Goal: Task Accomplishment & Management: Manage account settings

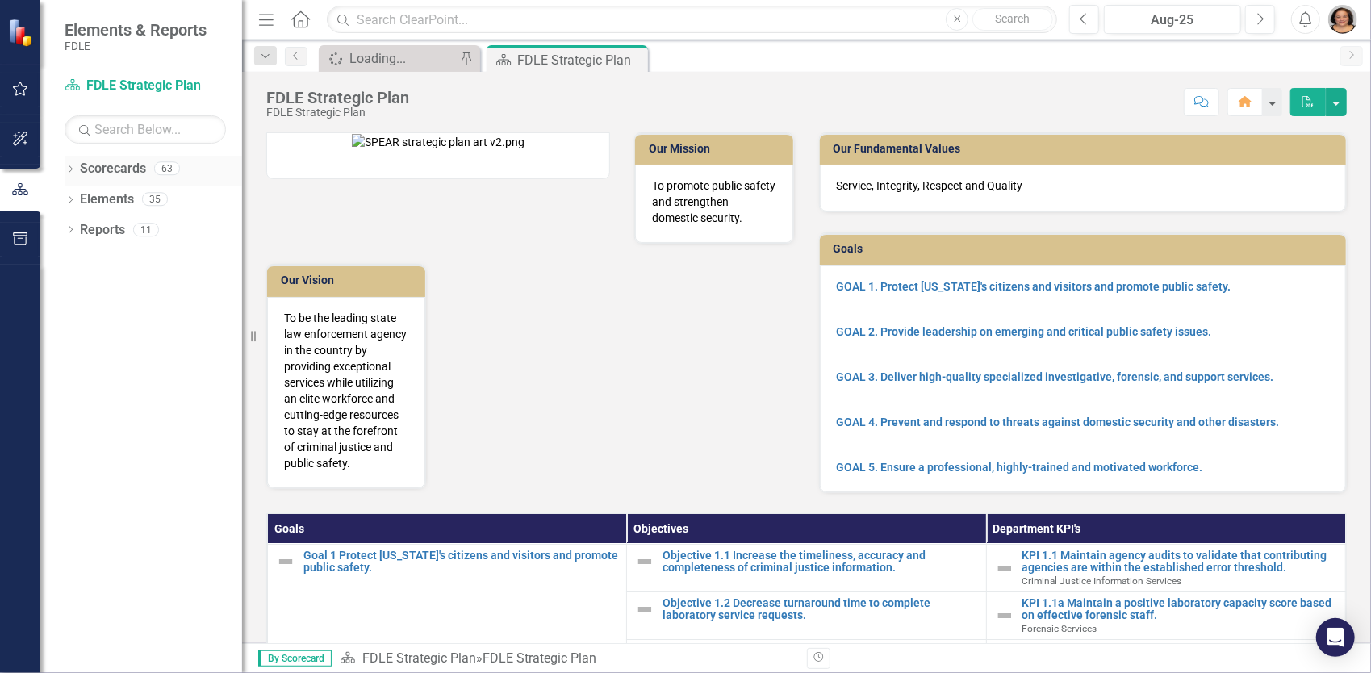
click at [77, 174] on div "Dropdown Scorecards 63" at bounding box center [154, 171] width 178 height 31
click at [72, 173] on icon "Dropdown" at bounding box center [70, 170] width 11 height 9
click at [82, 261] on icon "Dropdown" at bounding box center [79, 260] width 12 height 10
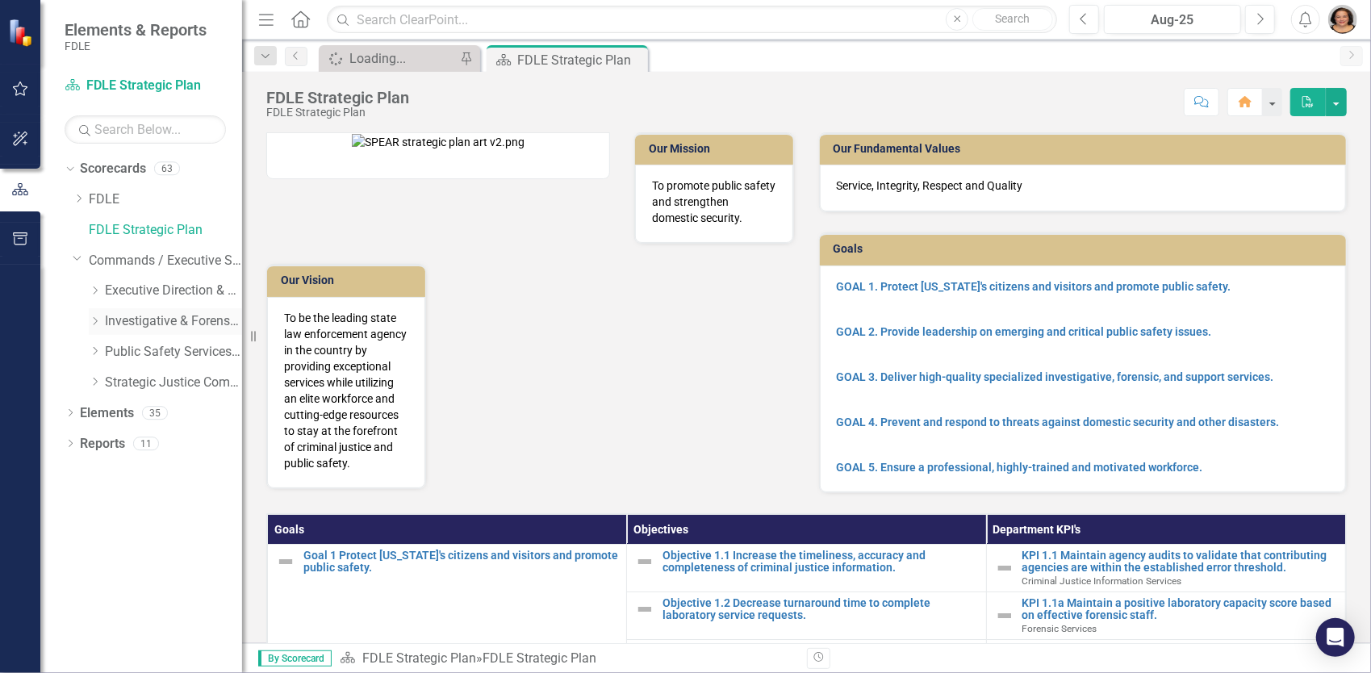
click at [99, 317] on icon "Dropdown" at bounding box center [95, 321] width 12 height 10
click at [128, 379] on link "Investigations" at bounding box center [181, 383] width 121 height 19
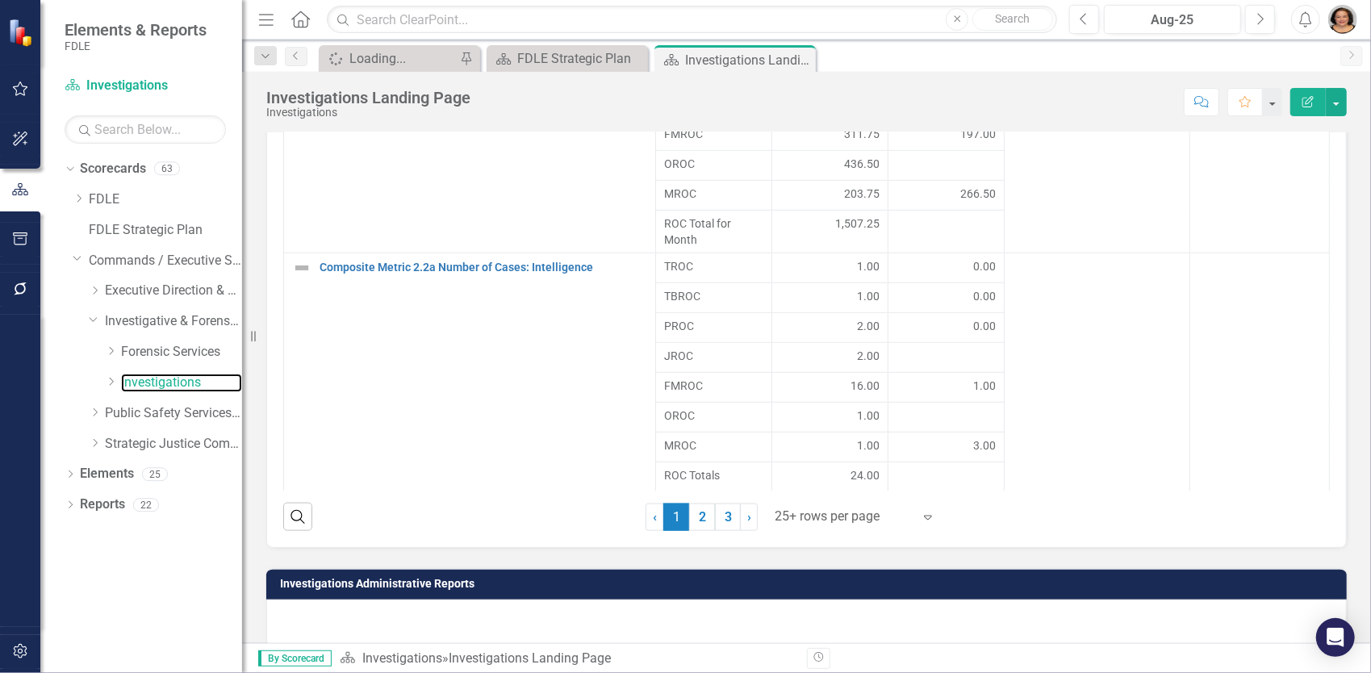
scroll to position [1291, 0]
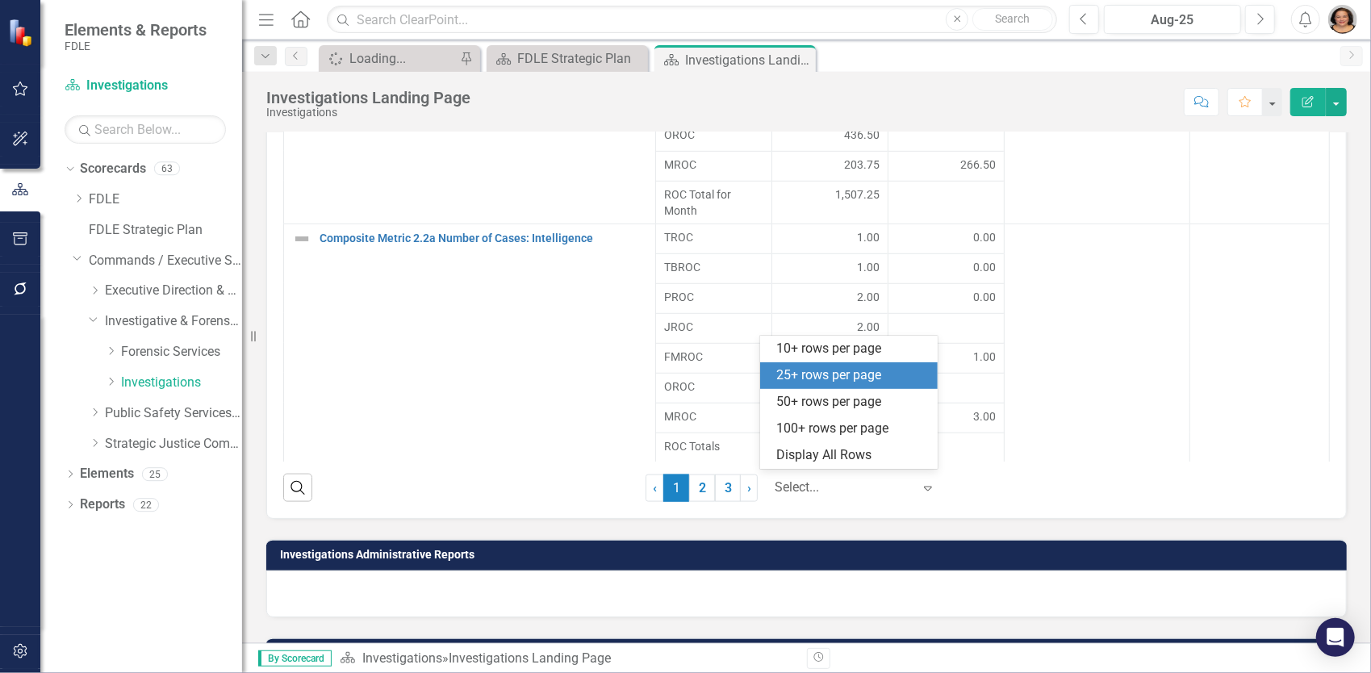
click at [920, 486] on icon "Expand" at bounding box center [928, 488] width 16 height 13
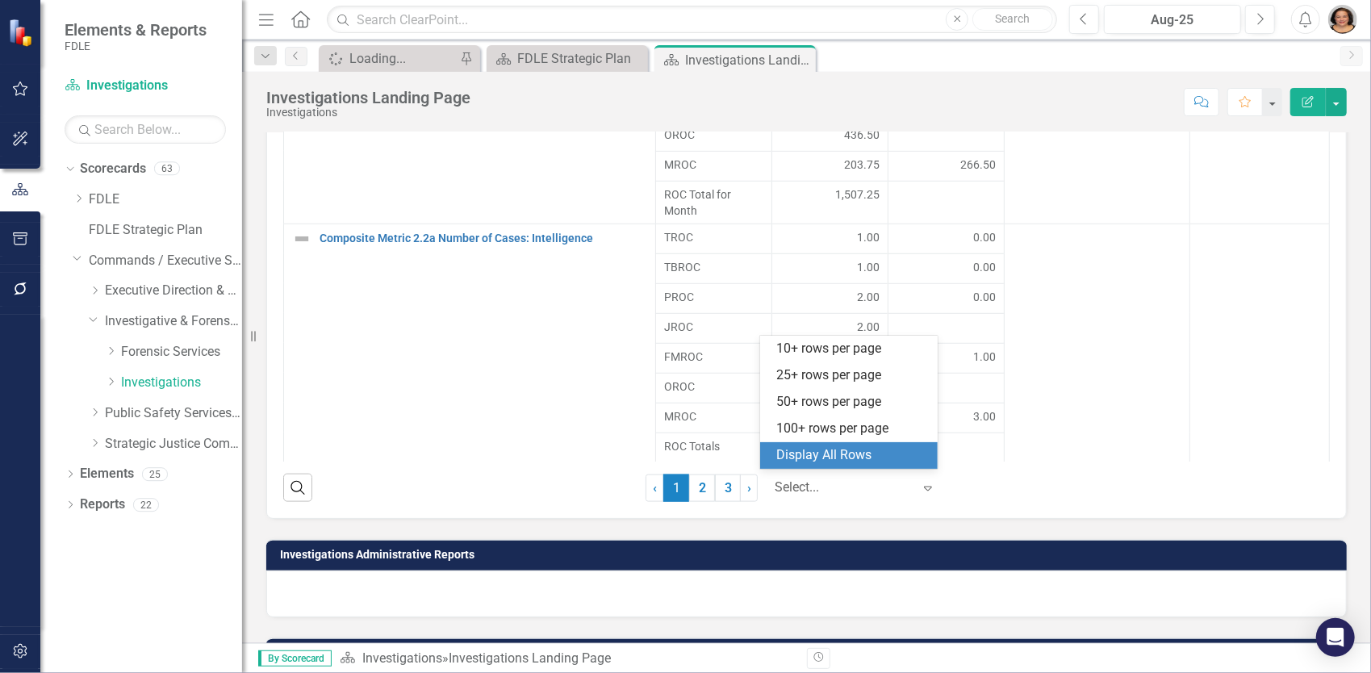
click at [849, 444] on div "Display All Rows" at bounding box center [849, 455] width 178 height 27
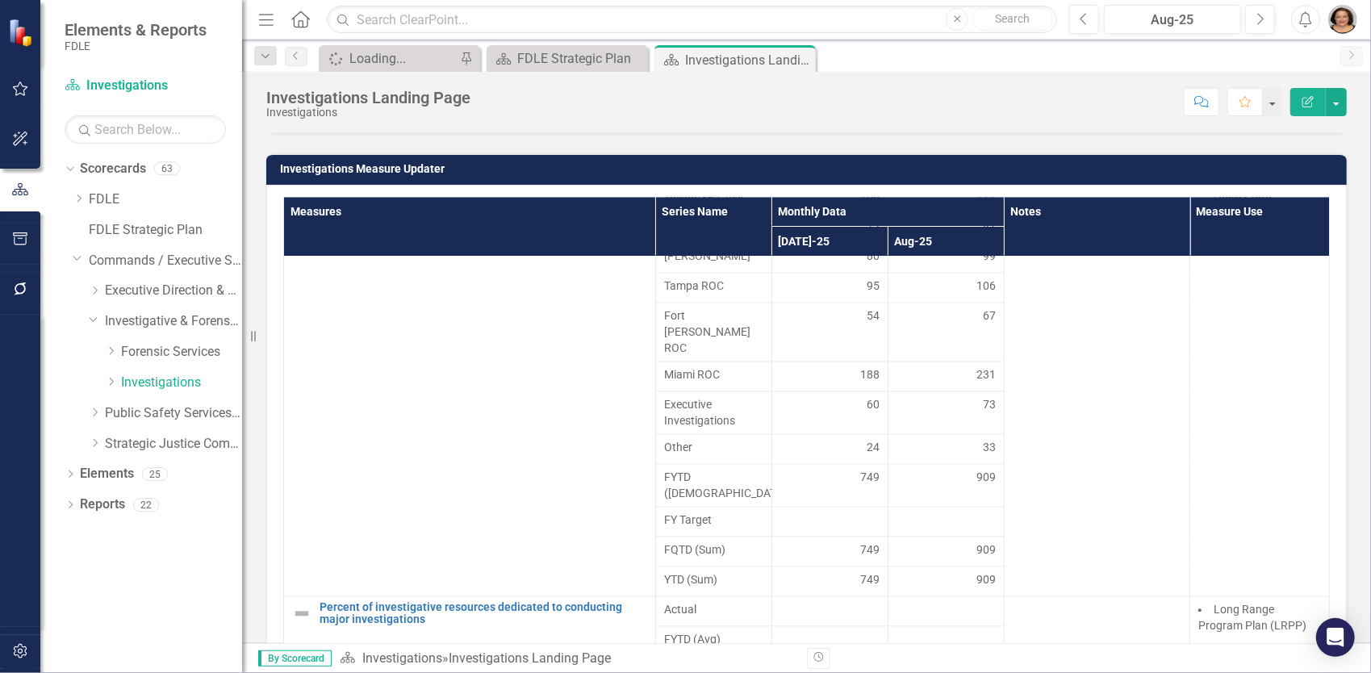
scroll to position [1374, 0]
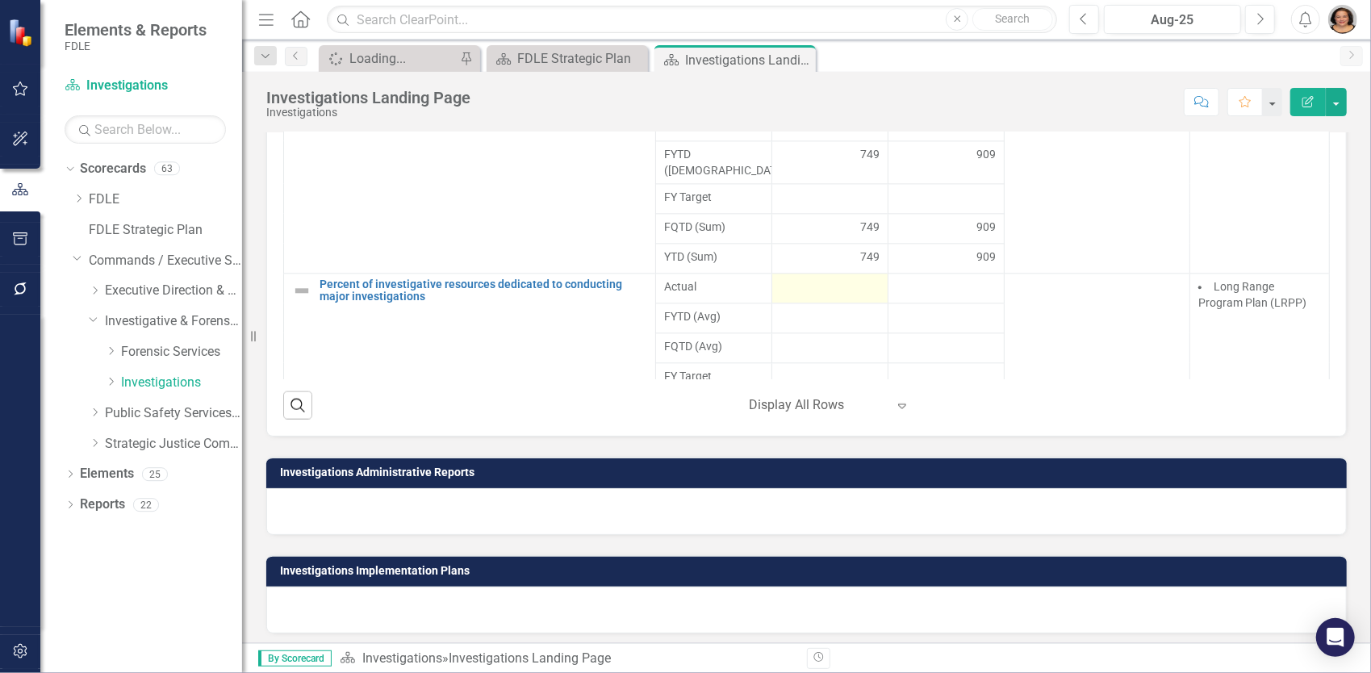
click at [854, 274] on td at bounding box center [830, 289] width 116 height 30
click at [830, 279] on div at bounding box center [829, 288] width 99 height 19
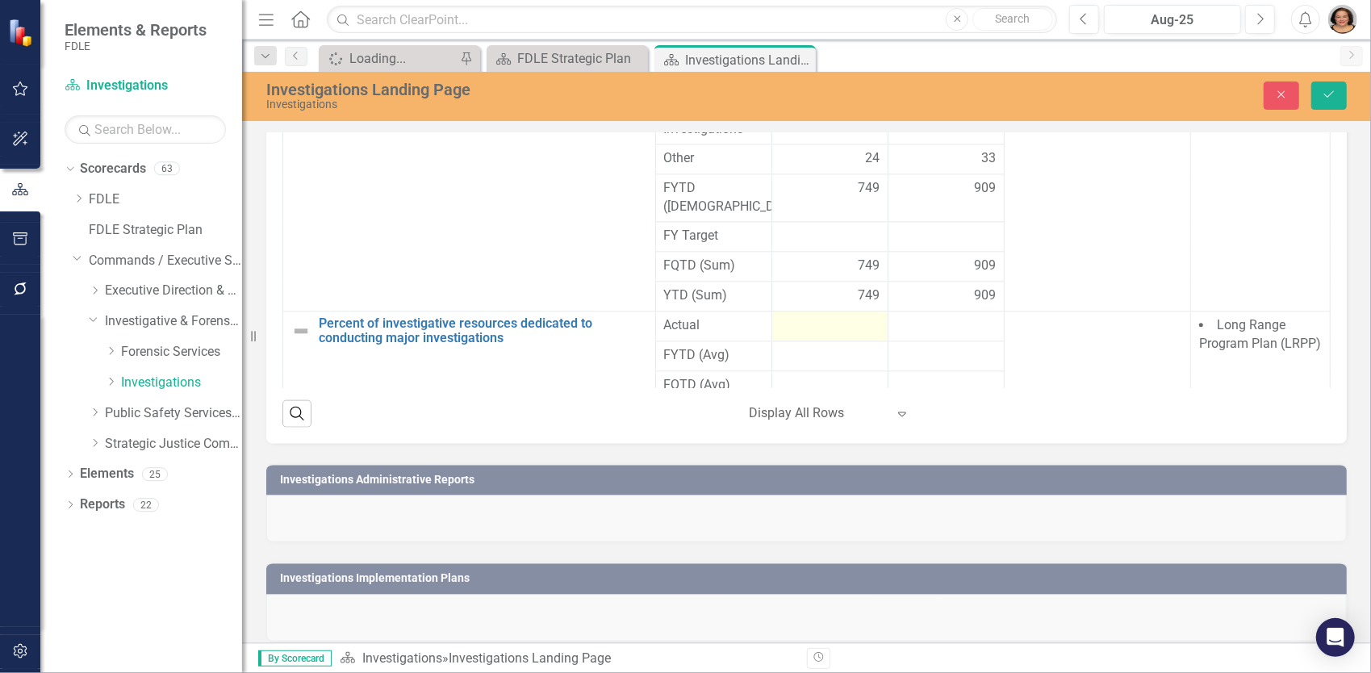
scroll to position [1381, 0]
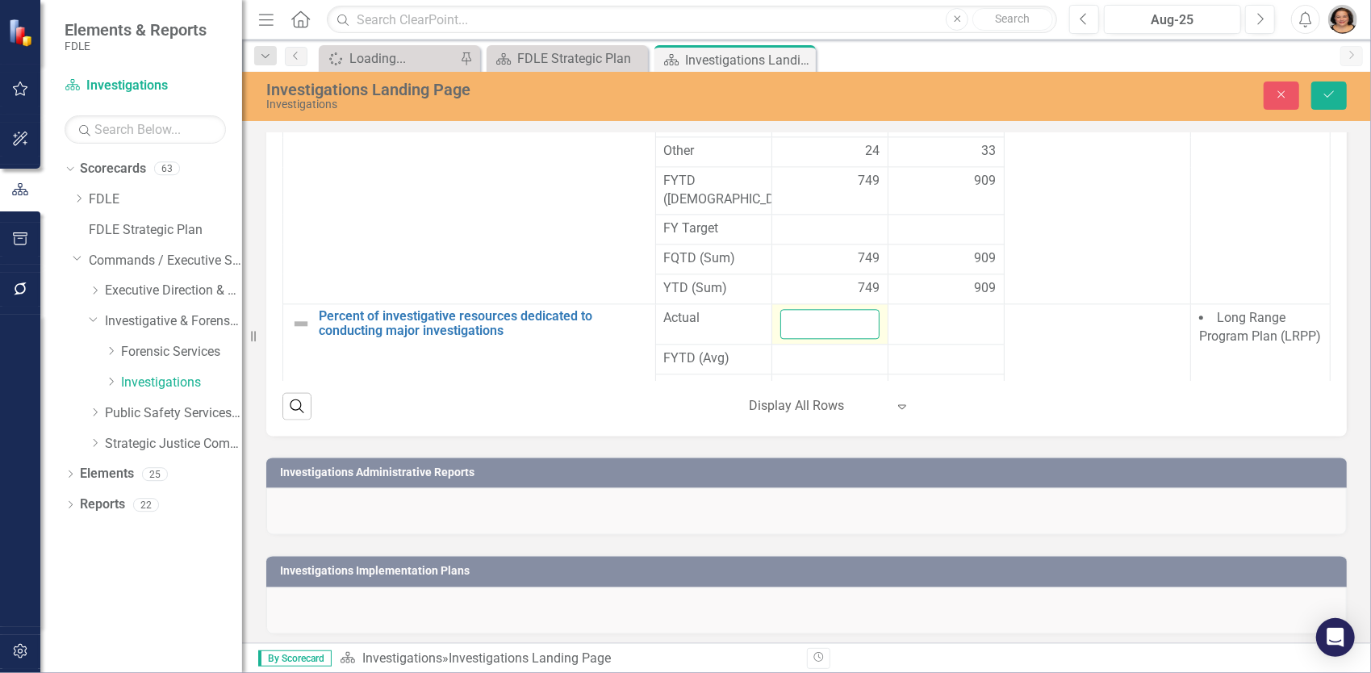
click at [827, 310] on input "number" at bounding box center [829, 325] width 99 height 30
type input "70"
click at [1335, 96] on icon "Save" at bounding box center [1329, 94] width 15 height 11
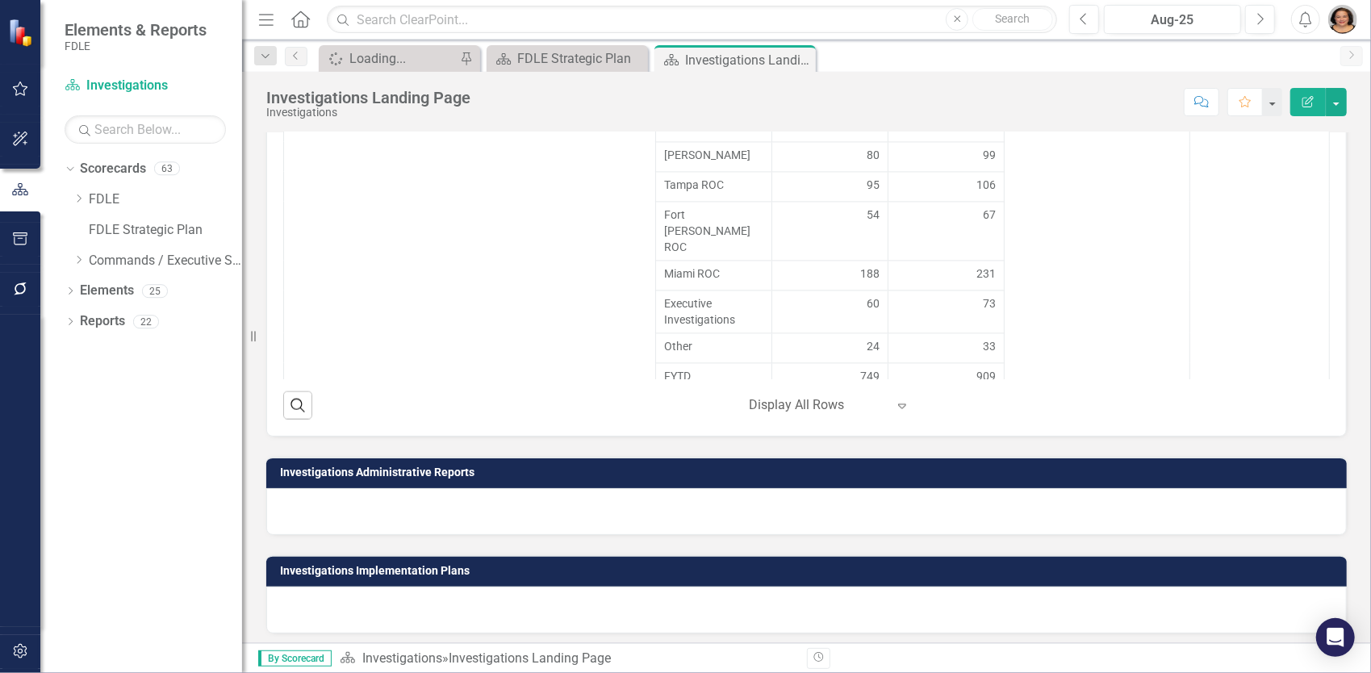
scroll to position [2279, 0]
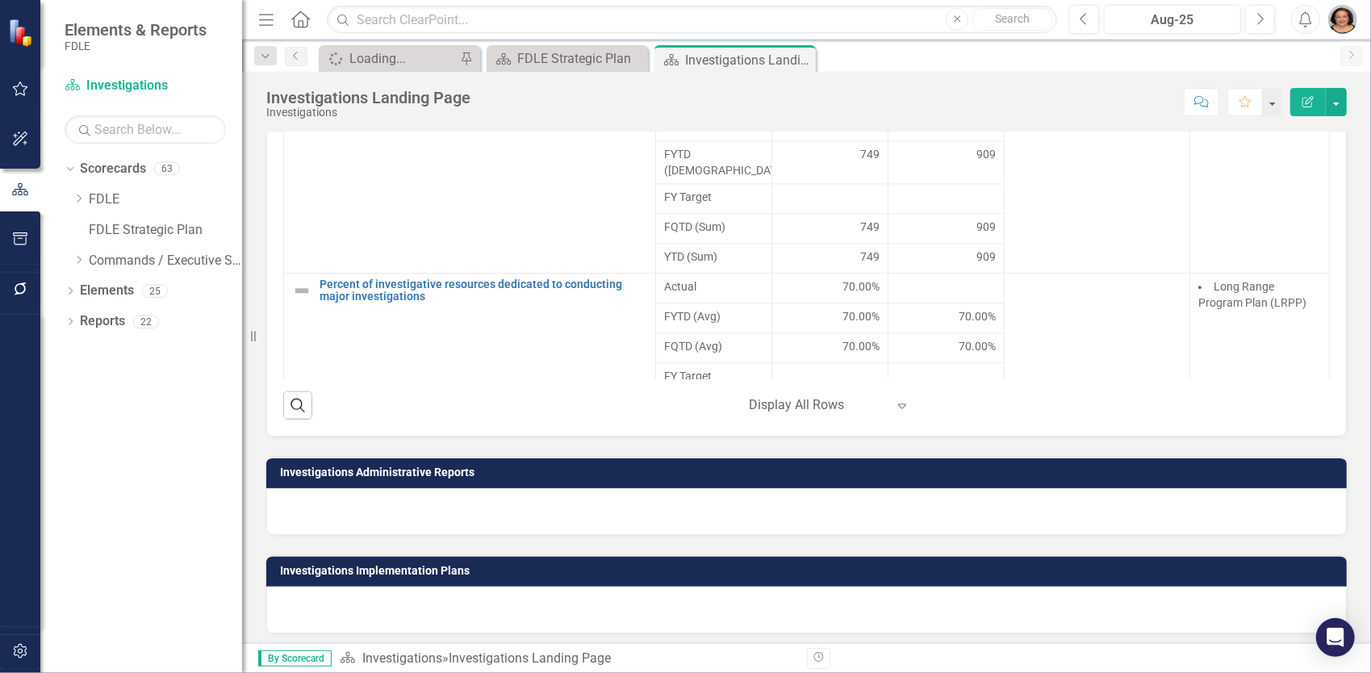
click at [1343, 23] on img "button" at bounding box center [1342, 19] width 29 height 29
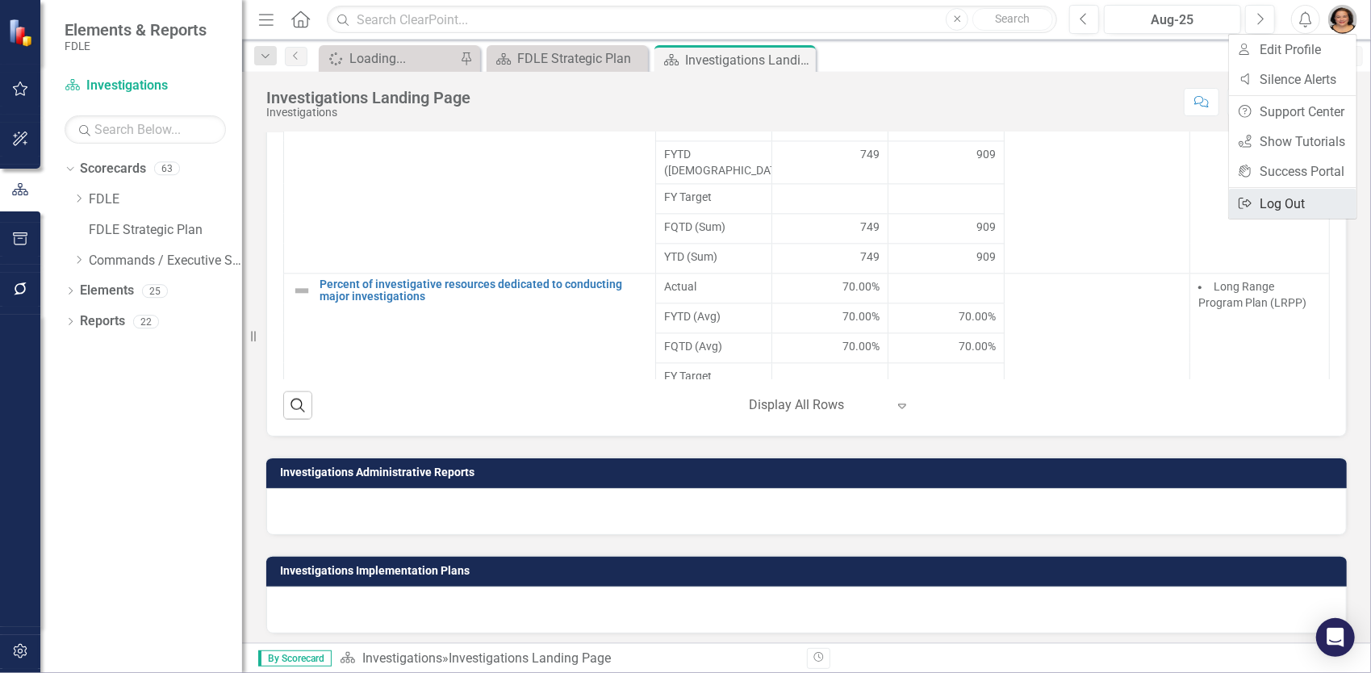
click at [1296, 201] on link "Logout Log Out" at bounding box center [1293, 204] width 128 height 30
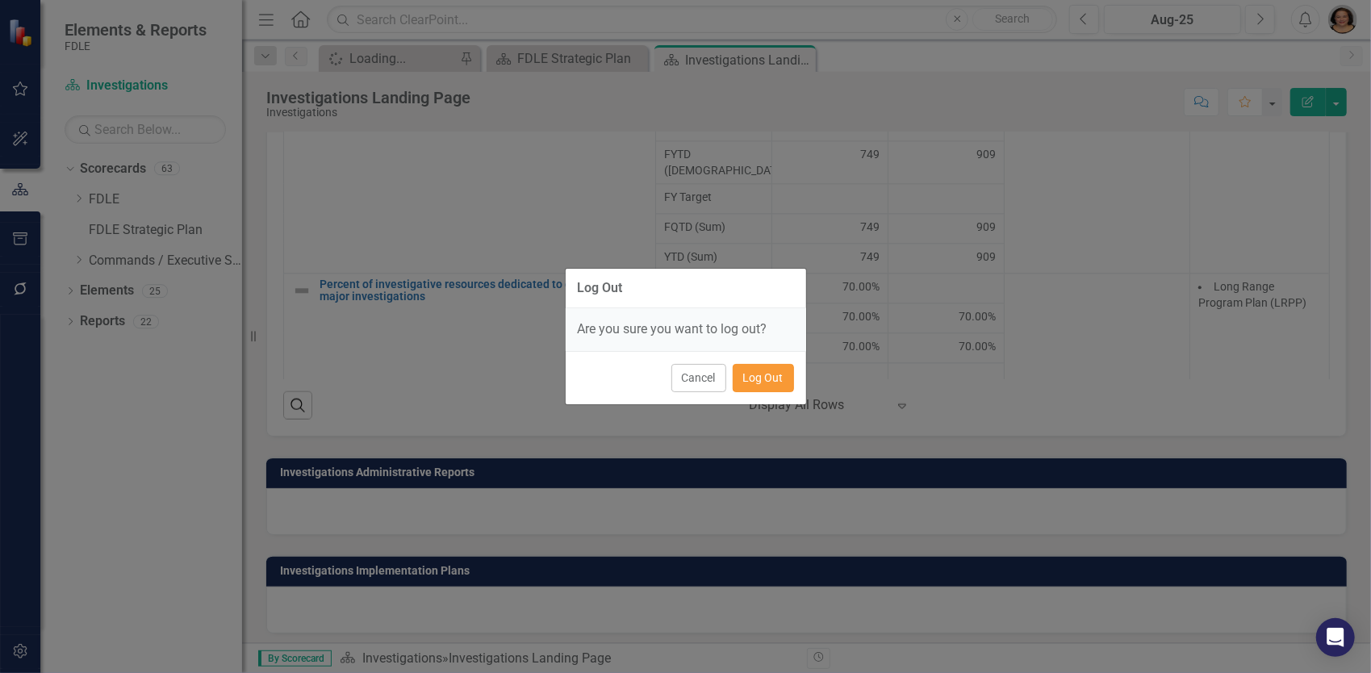
click at [763, 378] on button "Log Out" at bounding box center [763, 378] width 61 height 28
